Goal: Navigation & Orientation: Find specific page/section

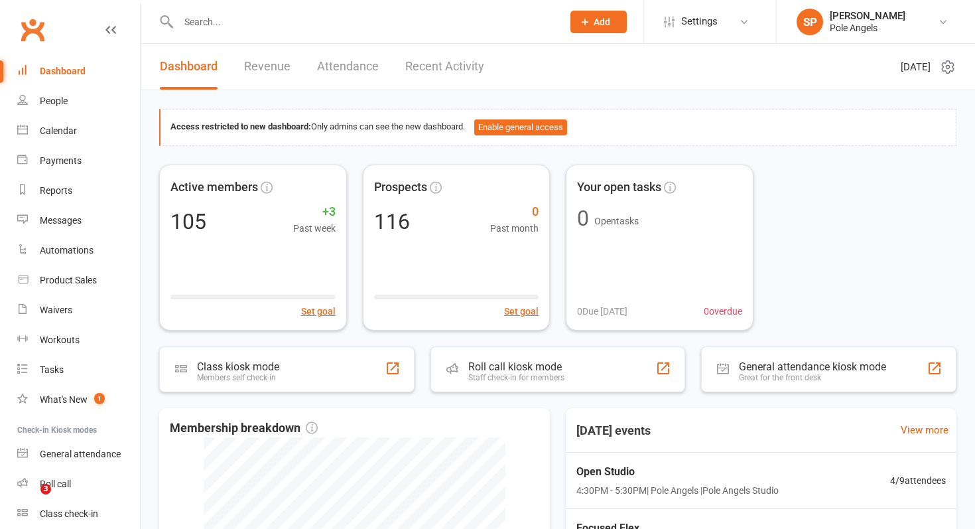
click at [430, 64] on link "Recent Activity" at bounding box center [444, 67] width 79 height 46
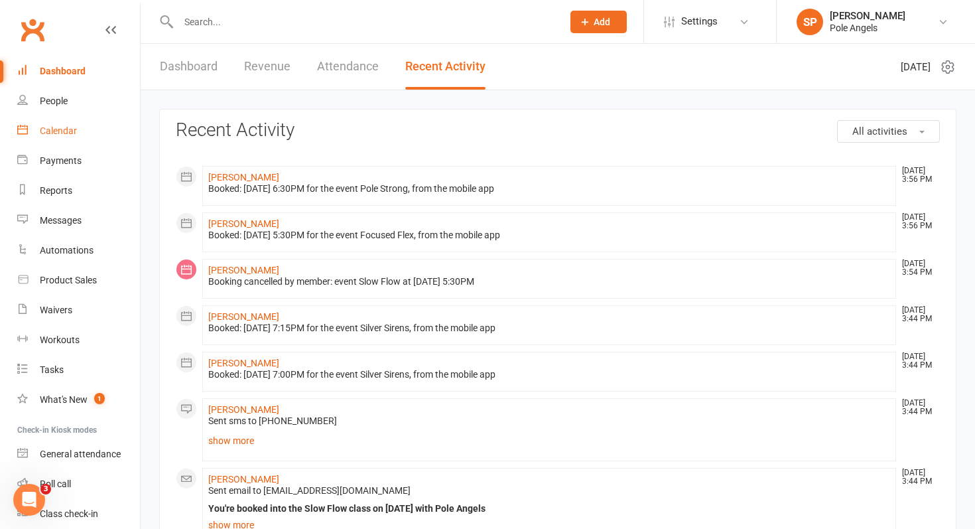
click at [60, 129] on div "Calendar" at bounding box center [58, 130] width 37 height 11
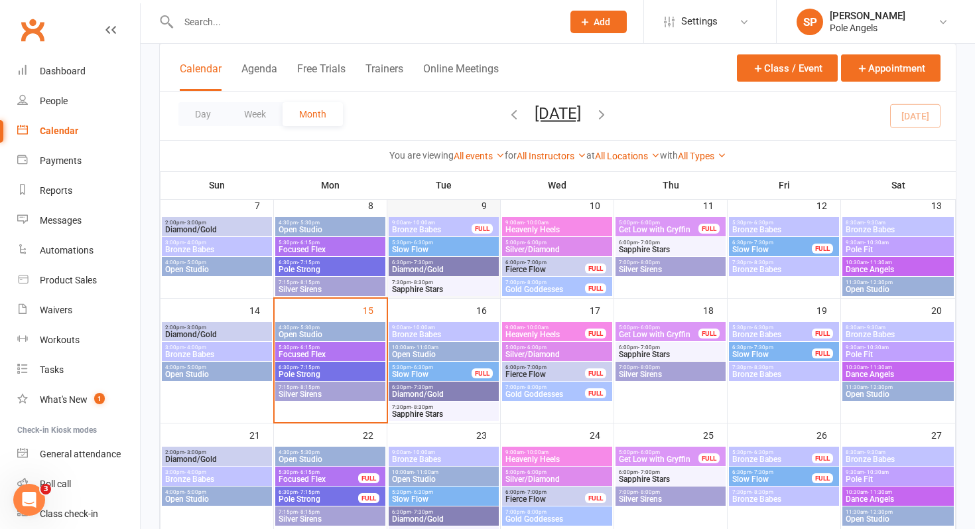
scroll to position [214, 0]
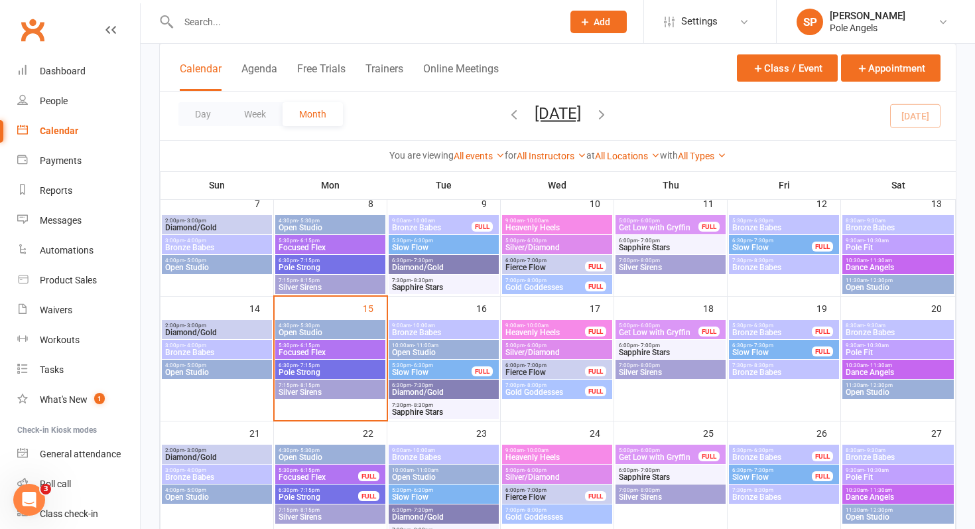
click at [336, 352] on span "Focused Flex" at bounding box center [330, 352] width 105 height 8
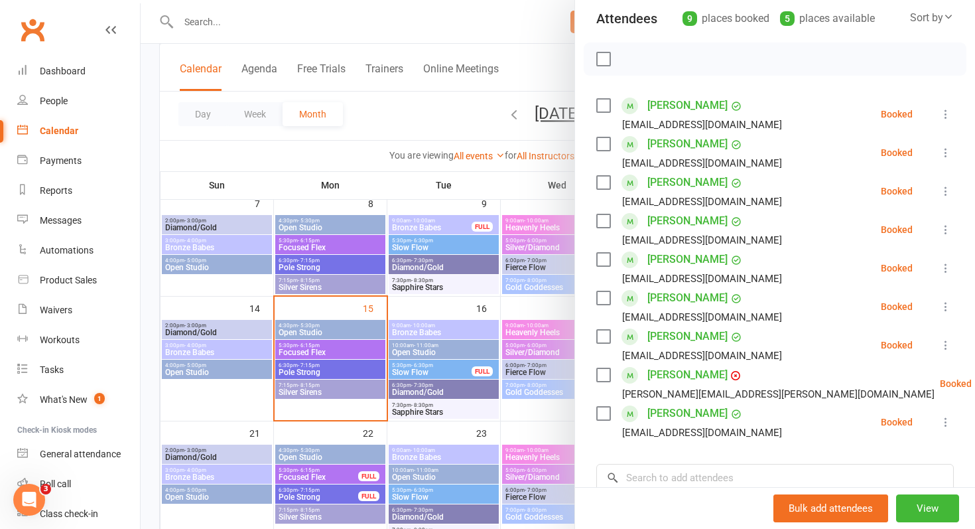
scroll to position [162, 0]
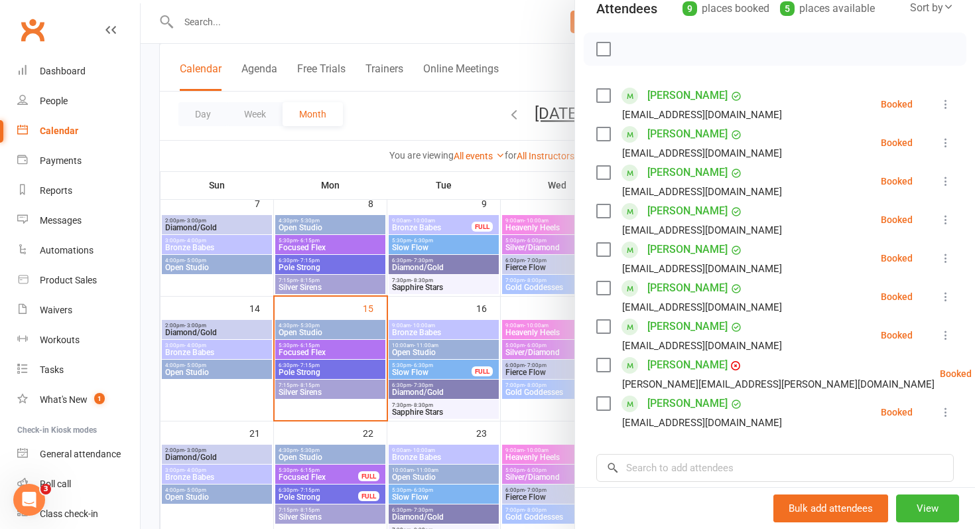
click at [300, 368] on div at bounding box center [558, 264] width 835 height 529
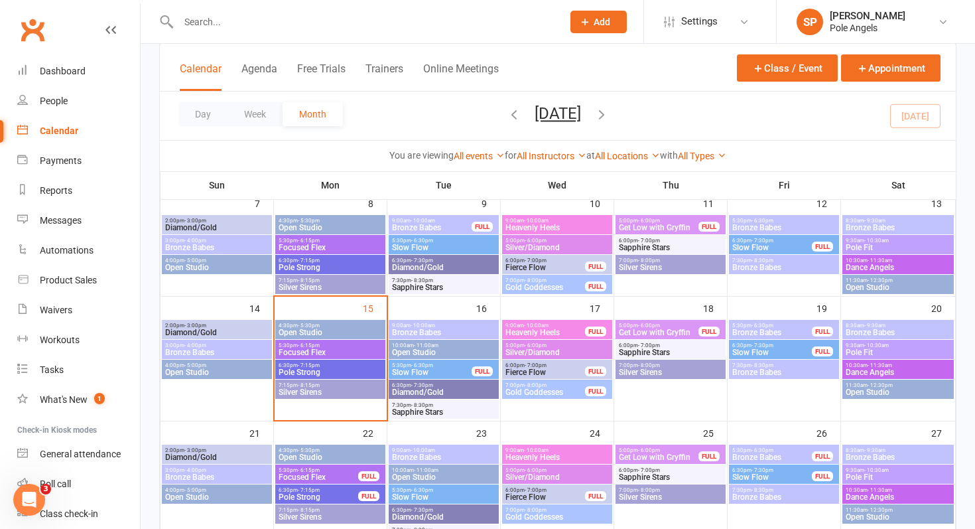
click at [300, 368] on span "Pole Strong" at bounding box center [330, 372] width 105 height 8
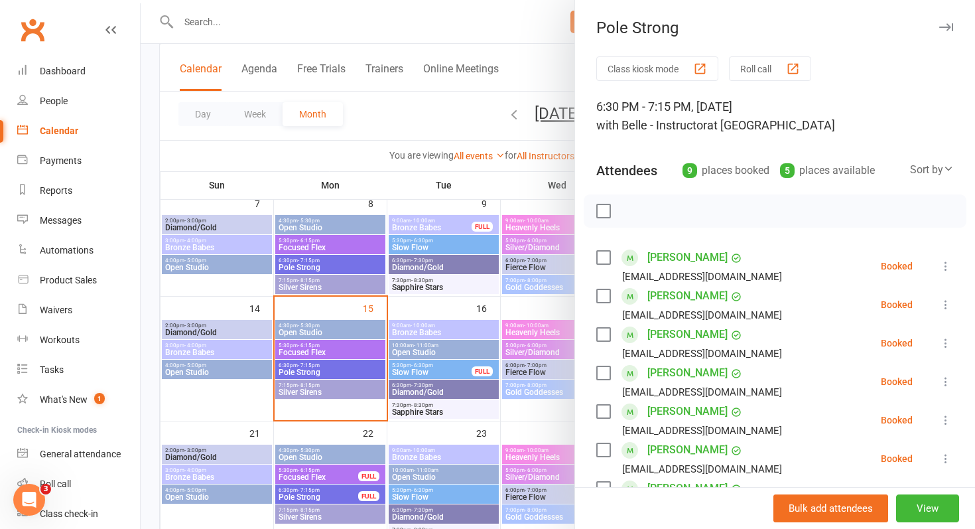
click at [320, 391] on div at bounding box center [558, 264] width 835 height 529
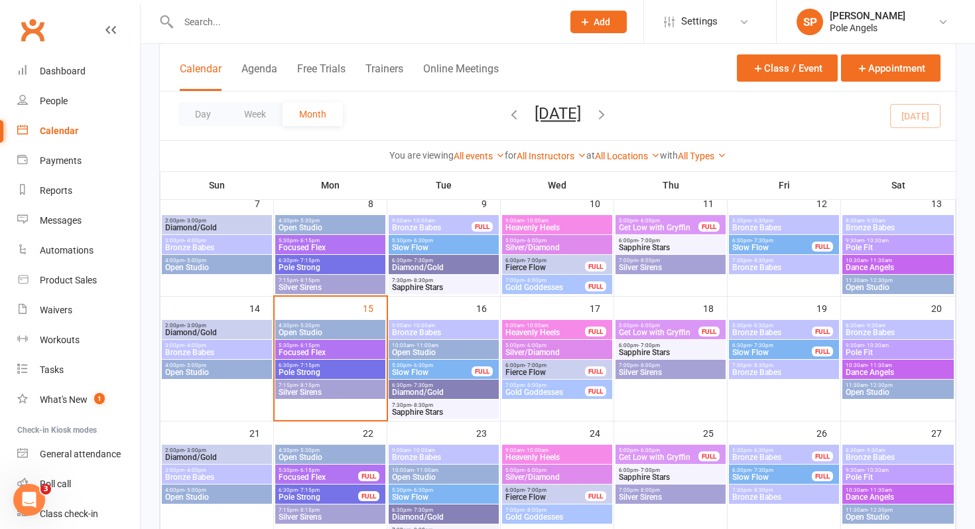
click at [320, 391] on span "Silver Sirens" at bounding box center [330, 392] width 105 height 8
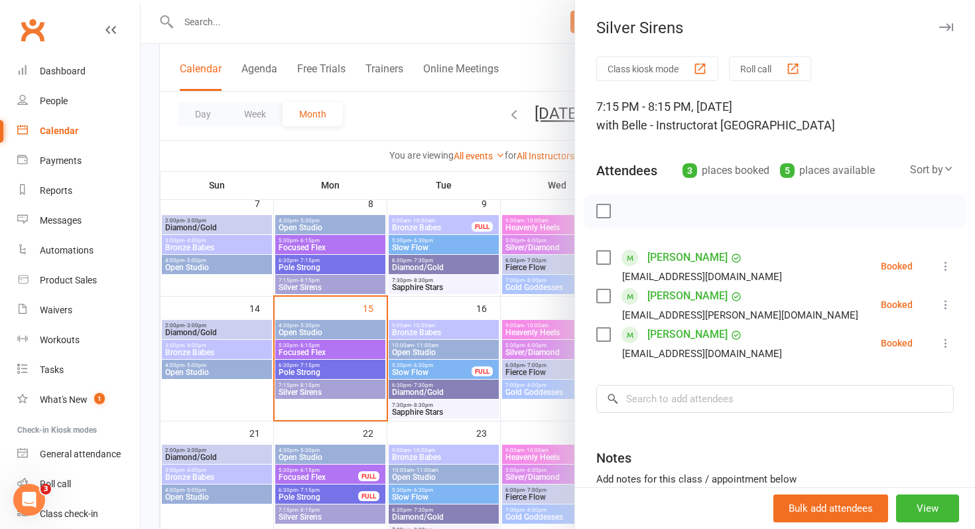
click at [297, 159] on div at bounding box center [558, 264] width 835 height 529
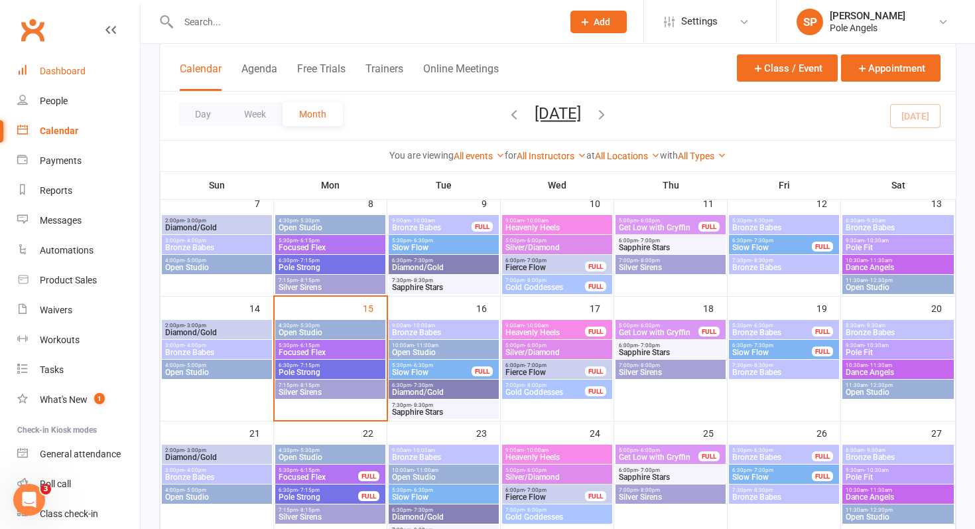
click at [50, 76] on div "Dashboard" at bounding box center [63, 71] width 46 height 11
